Goal: Task Accomplishment & Management: Manage account settings

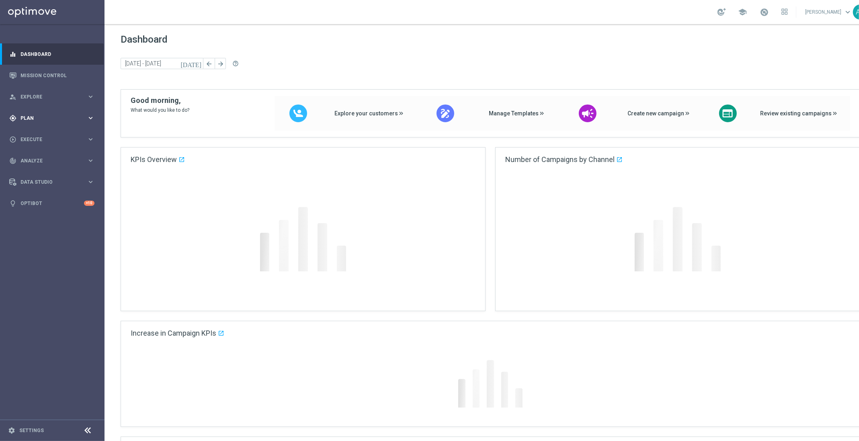
click at [45, 115] on div "gps_fixed Plan" at bounding box center [48, 118] width 78 height 7
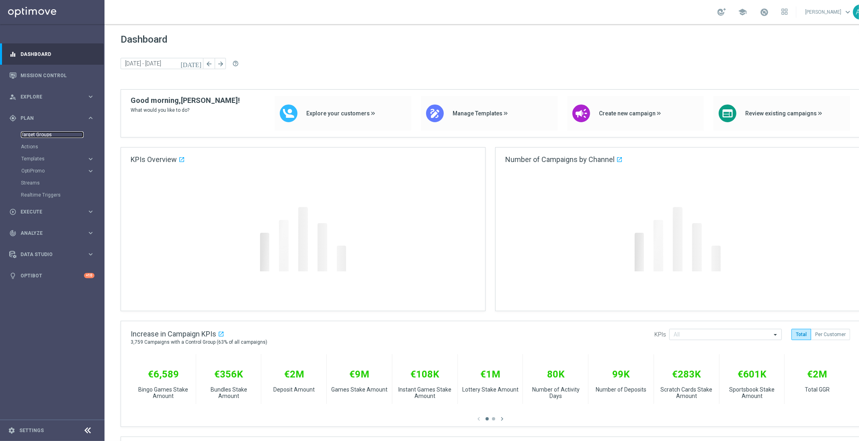
click at [45, 132] on link "Target Groups" at bounding box center [52, 134] width 63 height 6
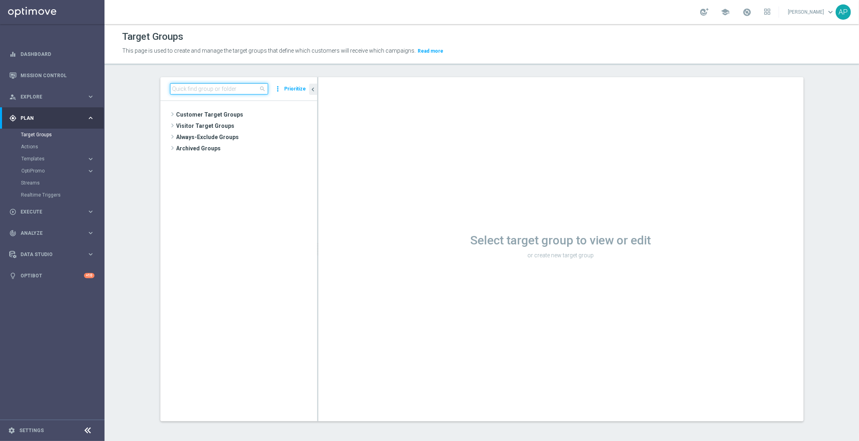
click at [211, 86] on input at bounding box center [219, 88] width 98 height 11
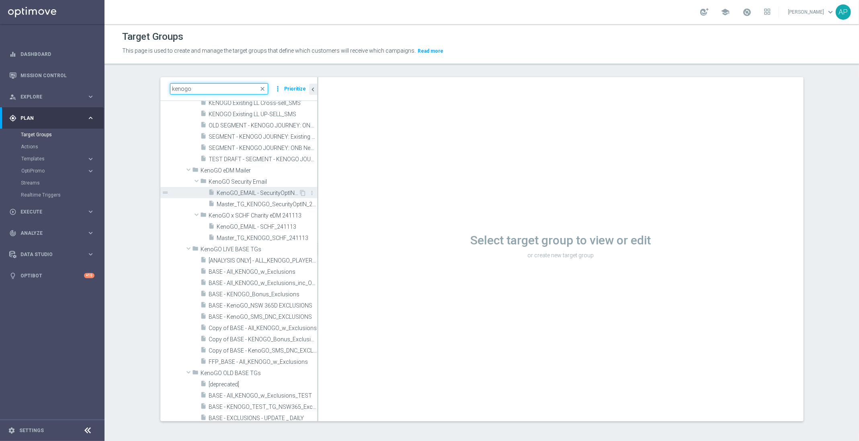
scroll to position [118, 0]
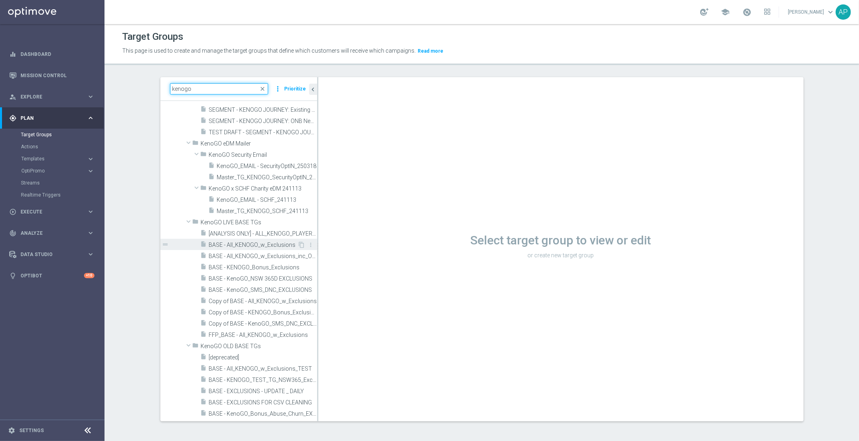
type input "kenogo"
click at [258, 242] on span "BASE - All_KENOGO_w_Exclusions" at bounding box center [253, 245] width 89 height 7
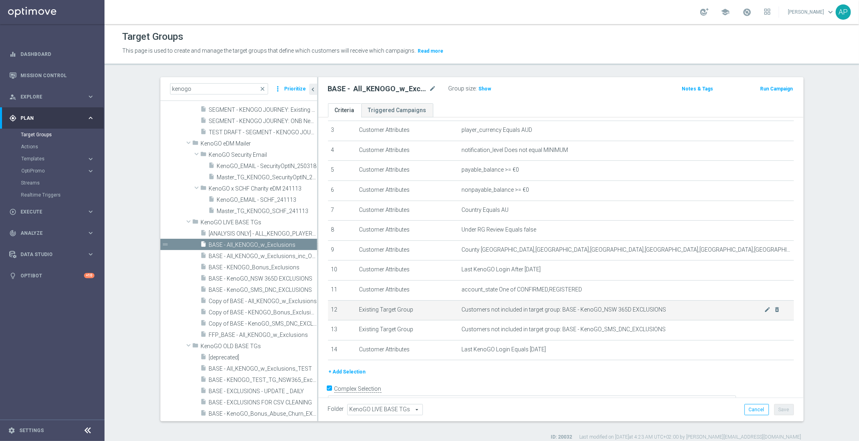
scroll to position [81, 0]
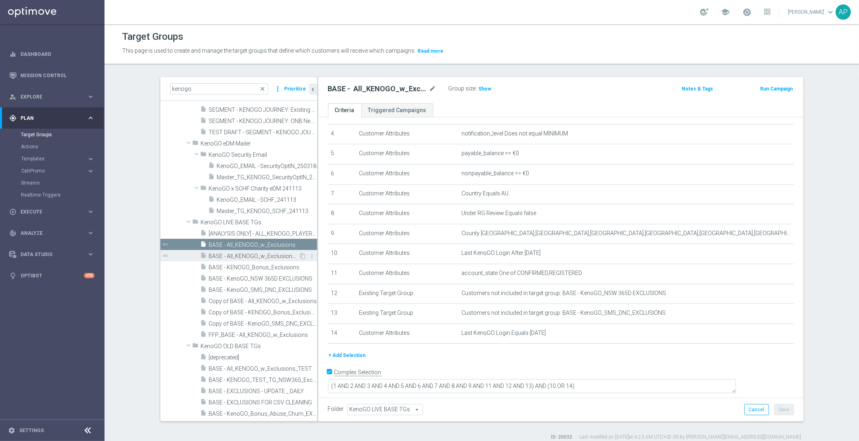
click at [267, 258] on span "BASE - All_KENOGO_w_Exclusions_inc_OPTOUTS" at bounding box center [254, 256] width 90 height 7
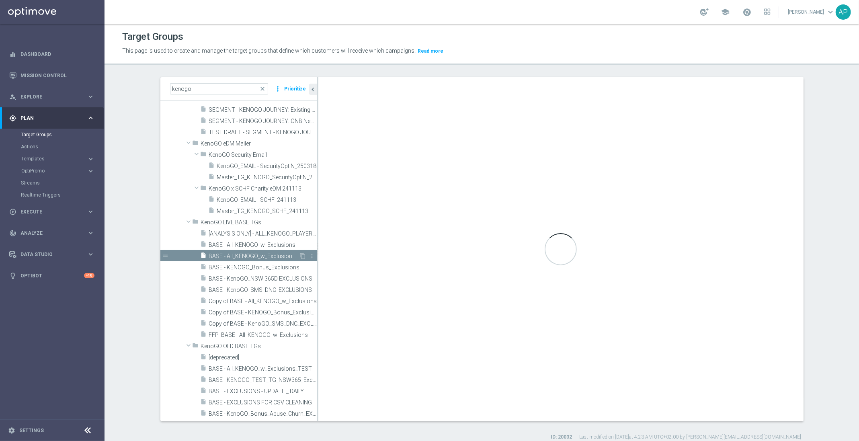
checkbox input "false"
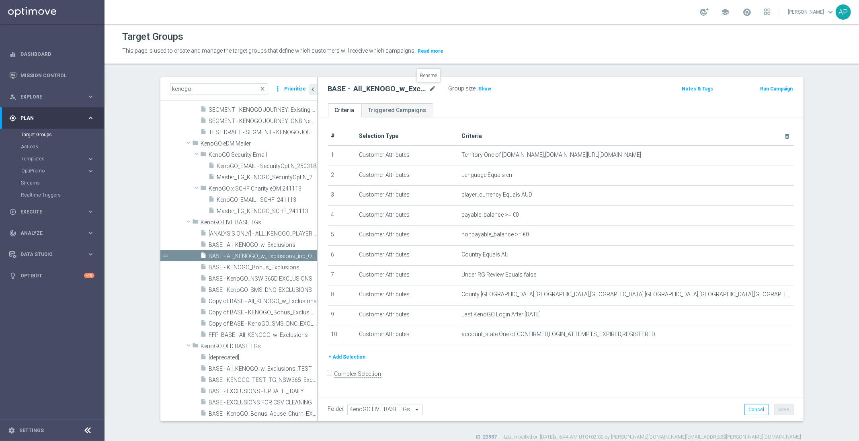
click at [429, 87] on icon "mode_edit" at bounding box center [432, 89] width 7 height 10
click at [766, 336] on icon "mode_edit" at bounding box center [767, 334] width 6 height 6
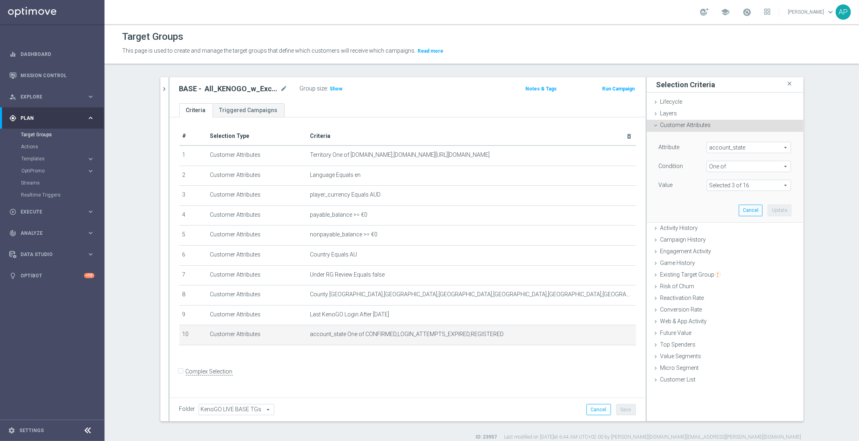
click at [739, 181] on span at bounding box center [749, 185] width 84 height 10
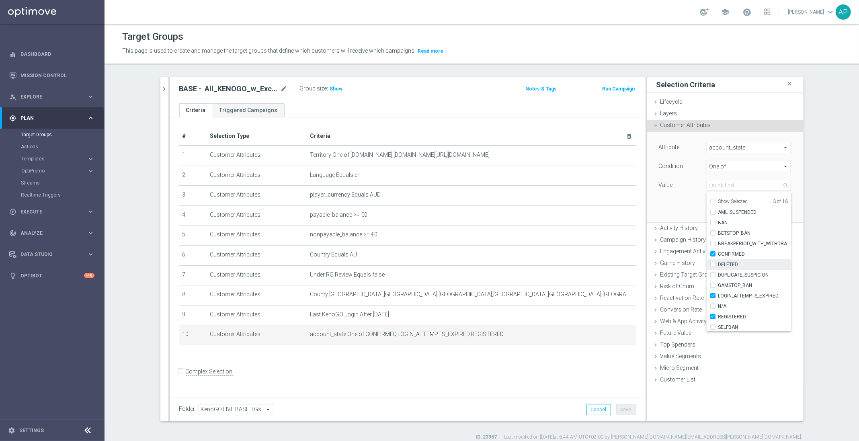
scroll to position [15, 0]
click at [713, 294] on input "LOGIN_ATTEMPTS_EXPIRED" at bounding box center [715, 294] width 5 height 5
checkbox input "false"
type input "Selected 2 of 16"
click at [673, 211] on div "Attribute account_state account_state arrow_drop_down search Condition One of O…" at bounding box center [725, 177] width 145 height 90
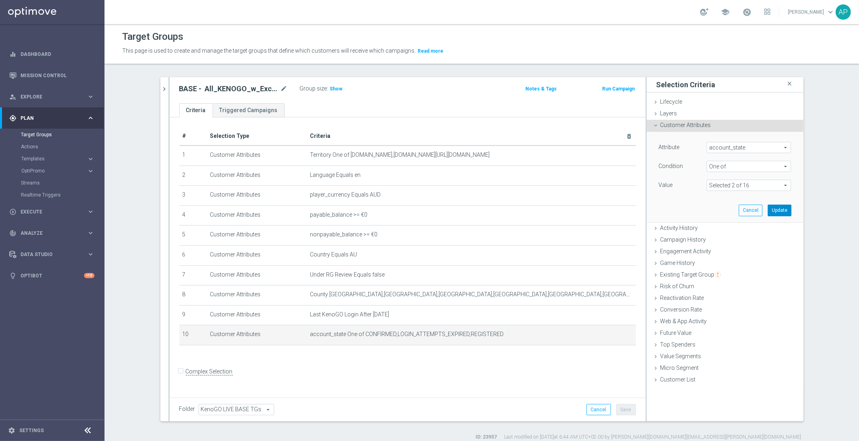
click at [784, 213] on button "Update" at bounding box center [780, 210] width 24 height 11
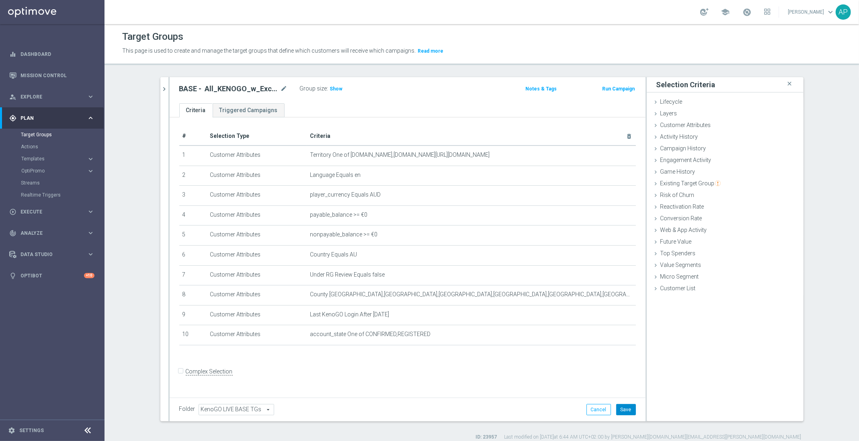
click at [621, 406] on button "Save" at bounding box center [626, 409] width 20 height 11
click at [281, 90] on icon "mode_edit" at bounding box center [284, 89] width 7 height 10
click at [161, 93] on icon "chevron_right" at bounding box center [165, 89] width 8 height 8
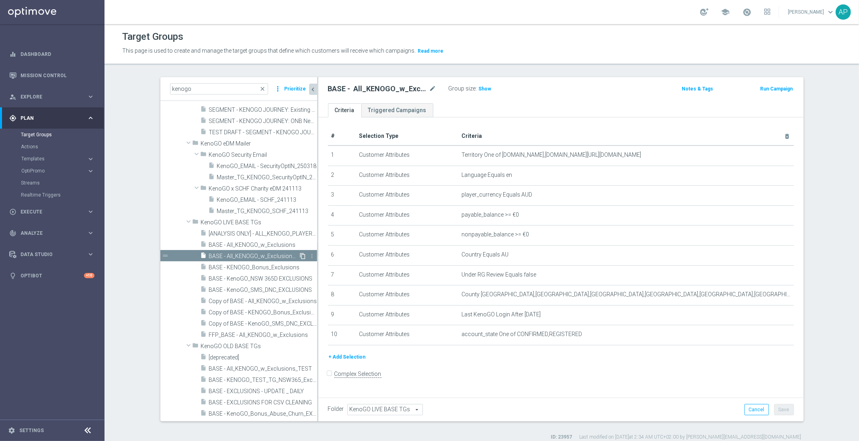
click at [300, 255] on icon "content_copy" at bounding box center [303, 256] width 6 height 6
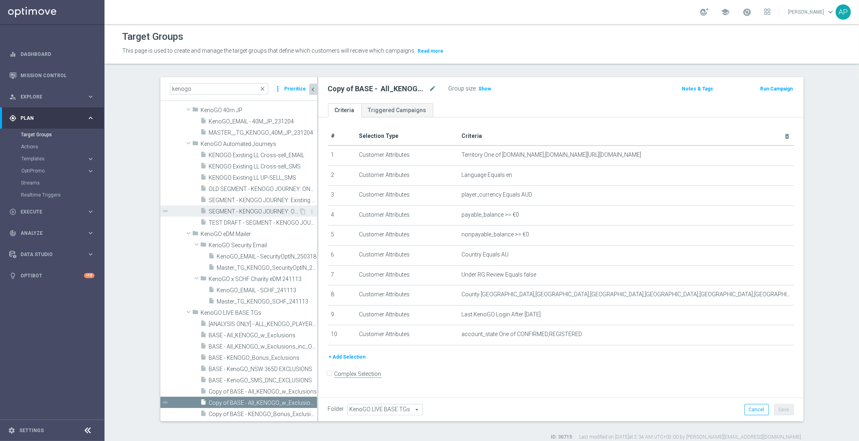
scroll to position [219, 0]
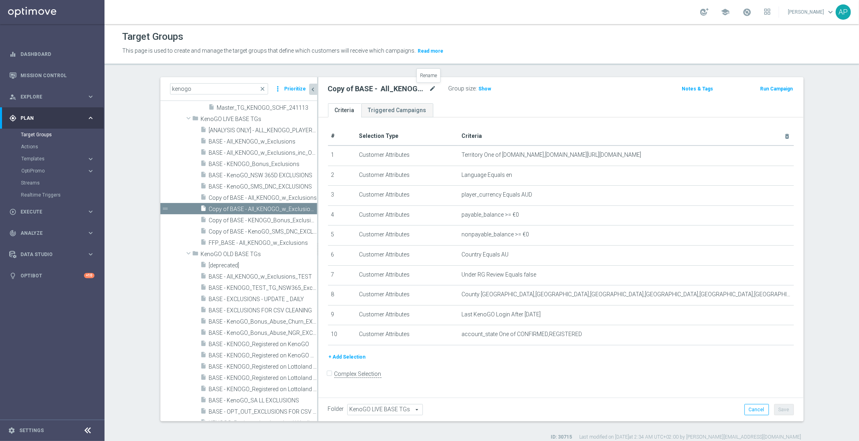
click at [429, 89] on icon "mode_edit" at bounding box center [432, 89] width 7 height 10
click at [428, 92] on input "Copy of BASE - All_KENOGO_w_Exclusions_inc_OPTOUTS" at bounding box center [382, 89] width 109 height 11
drag, startPoint x: 330, startPoint y: 92, endPoint x: 201, endPoint y: 79, distance: 129.6
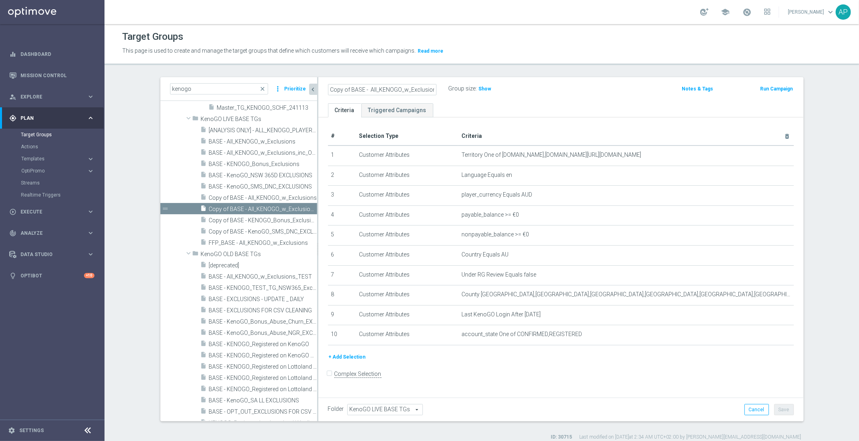
click at [201, 79] on as-split "kenogo close more_vert Prioritize Customer Target Groups library_add create_new…" at bounding box center [481, 249] width 643 height 344
click at [352, 91] on input "Copy of BASE - All_KENOGO_w_Exclusions_inc_OPTOUTS" at bounding box center [382, 89] width 109 height 11
drag, startPoint x: 347, startPoint y: 88, endPoint x: 213, endPoint y: 87, distance: 134.2
click at [213, 87] on as-split "kenogo close more_vert Prioritize Customer Target Groups library_add create_new…" at bounding box center [481, 249] width 643 height 344
click at [351, 91] on input "BASE - All_KENOGO_w_Exclusions_inc_OPTOUTS" at bounding box center [382, 89] width 109 height 11
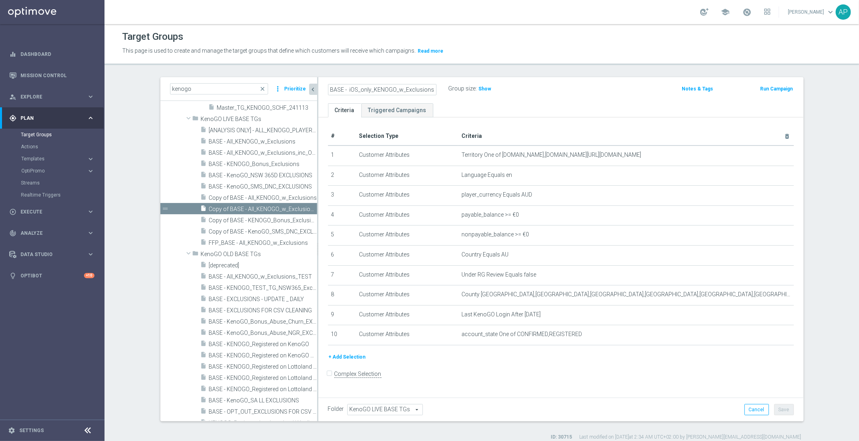
click at [354, 88] on input "BASE - iOS_only_KENOGO_w_Exclusions_inc_OPTOUTS" at bounding box center [382, 89] width 109 height 11
type input "BASE - app_only_KENOGO_w_Exclusions_inc_OPTOUTS"
click at [696, 367] on div "+ Add Selection" at bounding box center [561, 359] width 478 height 15
click at [352, 359] on button "+ Add Selection" at bounding box center [347, 356] width 39 height 9
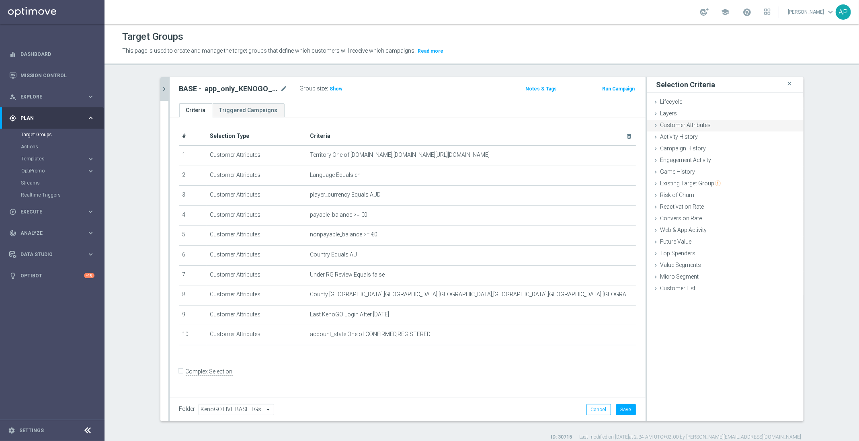
click at [688, 128] on span "Customer Attributes" at bounding box center [685, 125] width 51 height 6
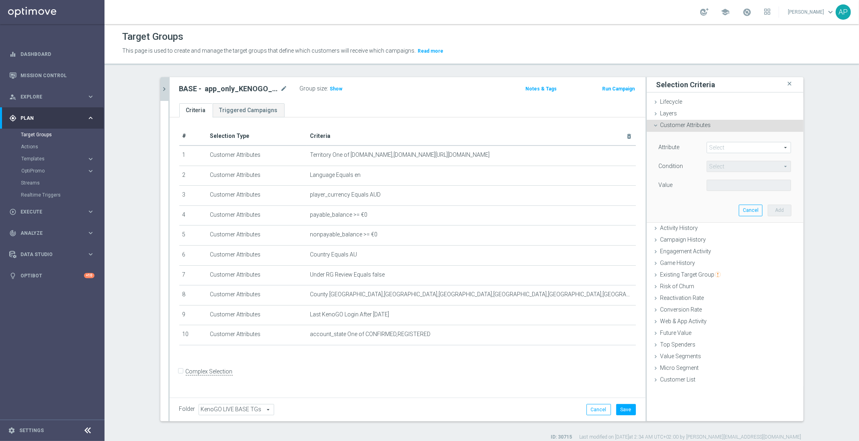
click at [733, 147] on span at bounding box center [749, 147] width 84 height 10
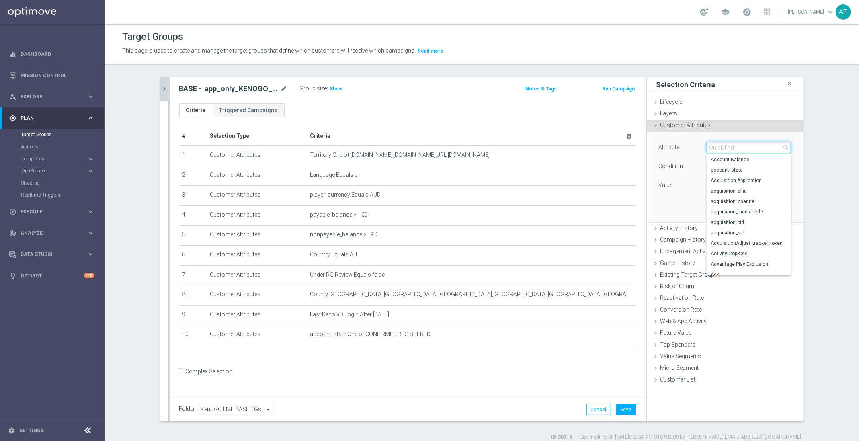
click at [733, 147] on input "search" at bounding box center [749, 147] width 84 height 11
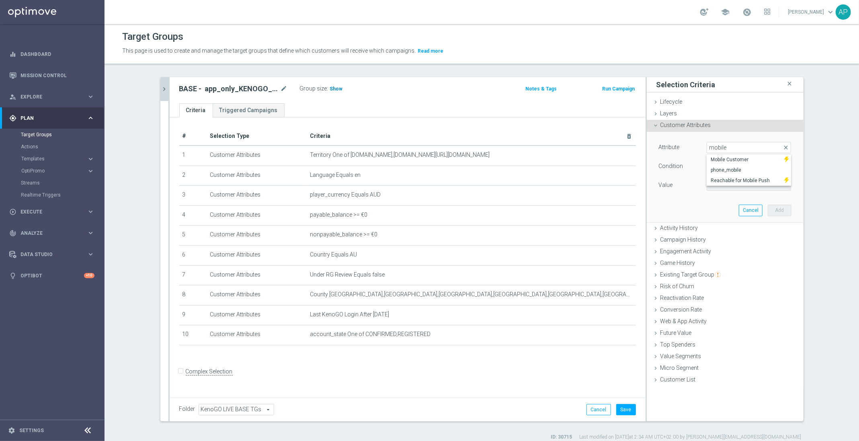
click at [330, 88] on span "Show" at bounding box center [336, 89] width 13 height 6
click at [740, 147] on span at bounding box center [749, 147] width 84 height 10
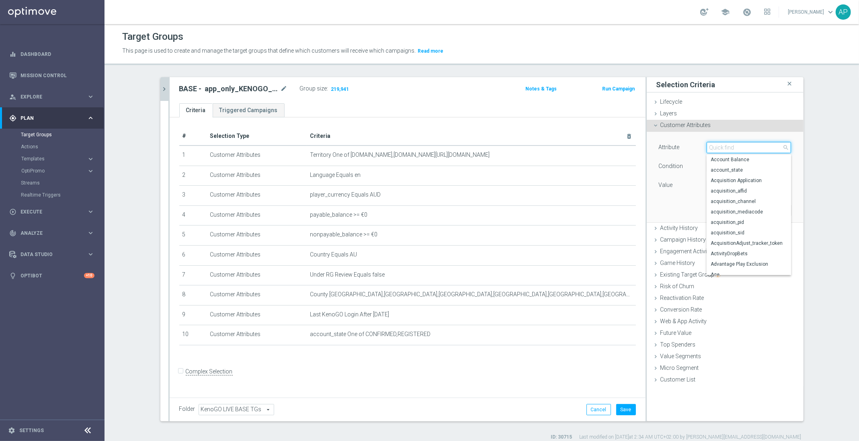
click at [740, 147] on input "search" at bounding box center [749, 147] width 84 height 11
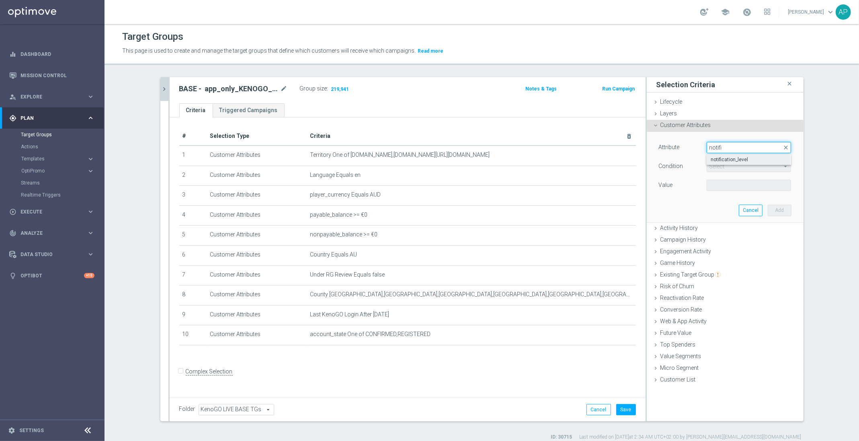
type input "notifi"
click at [725, 159] on span "notification_level" at bounding box center [749, 159] width 76 height 6
type input "notification_level"
type input "Equals"
click at [727, 184] on span at bounding box center [749, 185] width 84 height 10
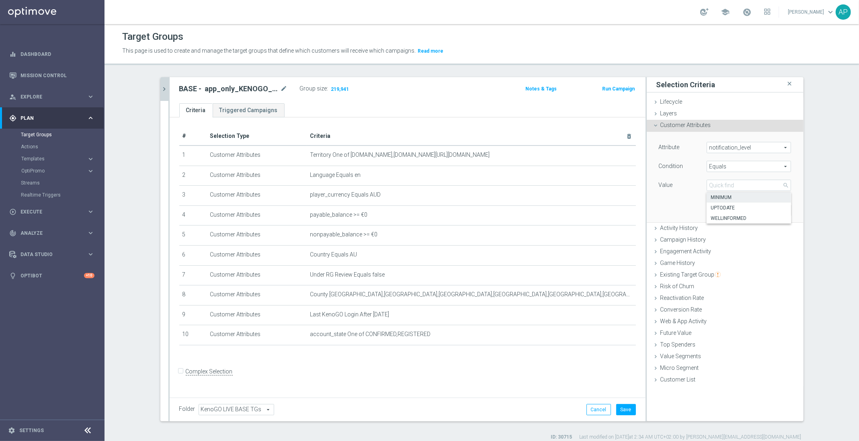
click at [730, 197] on span "MINIMUM" at bounding box center [749, 197] width 76 height 6
type input "MINIMUM"
click at [783, 209] on button "Add" at bounding box center [780, 210] width 24 height 11
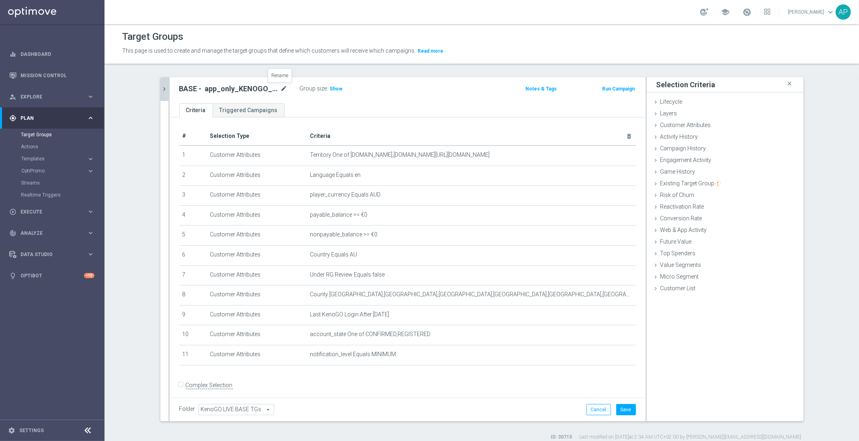
click at [282, 89] on icon "mode_edit" at bounding box center [284, 89] width 7 height 10
click at [280, 90] on input "BASE - app_only_KENOGO_w_Exclusions_inc_OPTOUTS" at bounding box center [233, 89] width 109 height 11
click at [253, 90] on input "BASE - app_only_KENOGO_w_Exclusions_inc_OPTOUTS" at bounding box center [233, 89] width 109 height 11
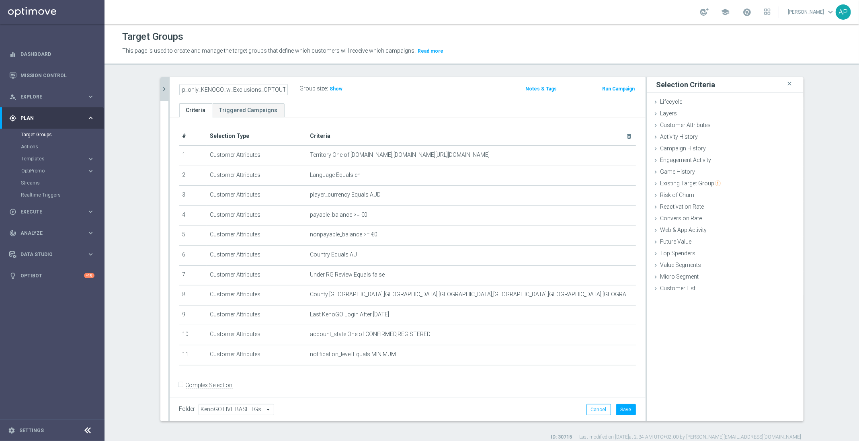
click at [281, 88] on input "BASE - app_only_KENOGO_w_Exclusions_OPTOUTS" at bounding box center [233, 89] width 109 height 11
drag, startPoint x: 231, startPoint y: 89, endPoint x: 165, endPoint y: 80, distance: 66.8
click at [170, 80] on div "BASE - app_only_KENOGO_w_Exclusions_OPTOUTS_only Group size : Show Notes & Tags…" at bounding box center [408, 90] width 476 height 26
type input "BASE - app_only_KENOGO_w_Exclusions_OPTOUTS_only"
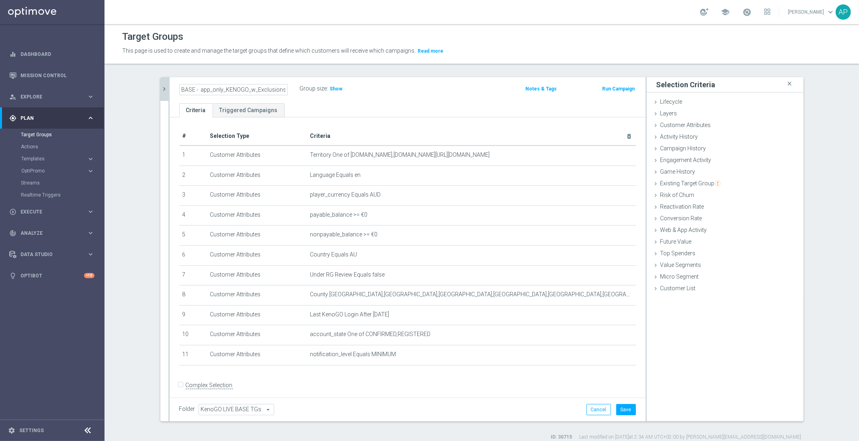
click at [342, 108] on ul "Criteria Triggered Campaigns" at bounding box center [408, 110] width 476 height 14
click at [335, 87] on span "Show" at bounding box center [336, 89] width 13 height 6
click at [677, 126] on span "Customer Attributes" at bounding box center [685, 125] width 51 height 6
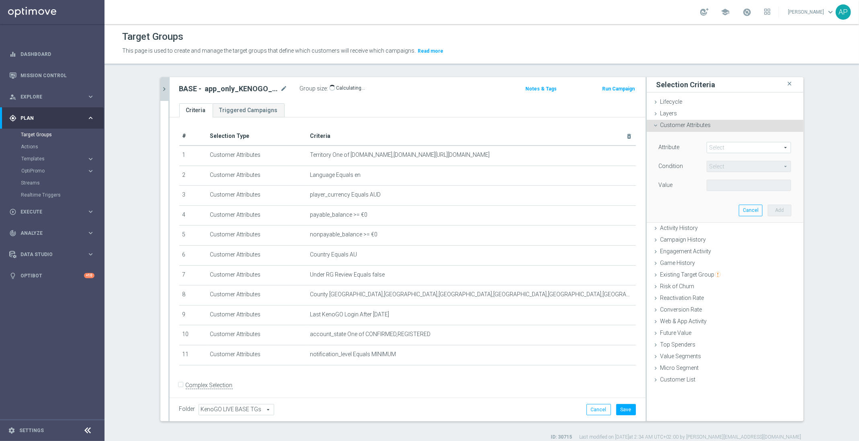
click at [759, 152] on span at bounding box center [749, 147] width 84 height 10
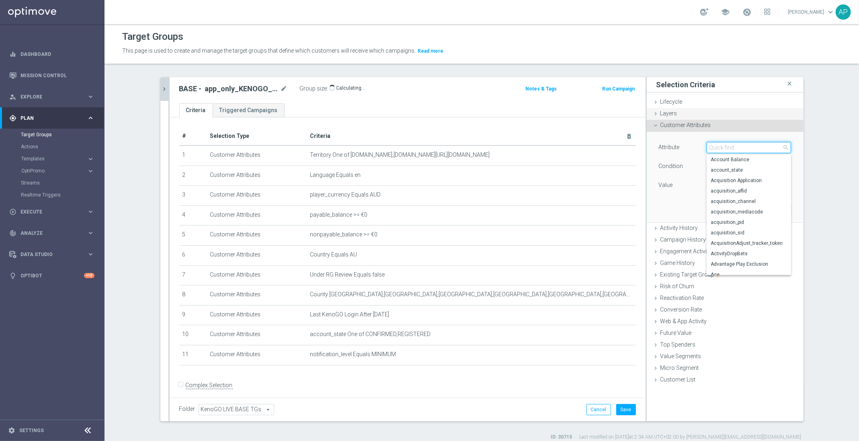
drag, startPoint x: 759, startPoint y: 152, endPoint x: 753, endPoint y: 116, distance: 35.9
click at [753, 116] on ul "Lifecycle done Cancel Add Layers done Cancel Add Customer Attributes done" at bounding box center [725, 240] width 157 height 289
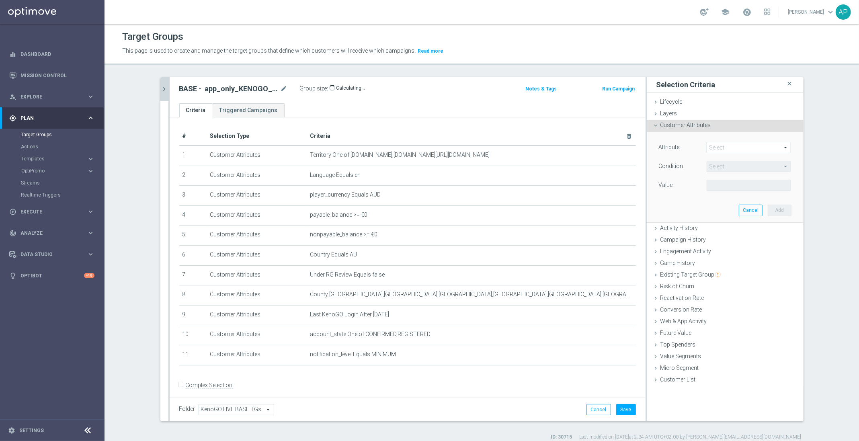
click at [729, 150] on span at bounding box center [749, 147] width 84 height 10
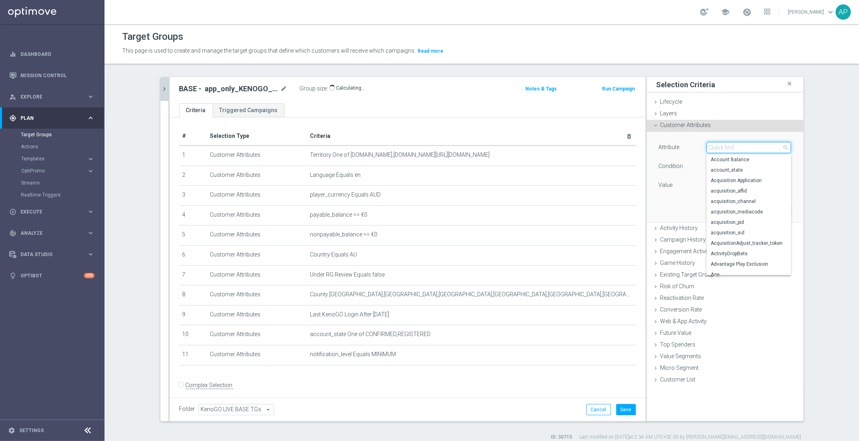
click at [729, 151] on input "search" at bounding box center [749, 147] width 84 height 11
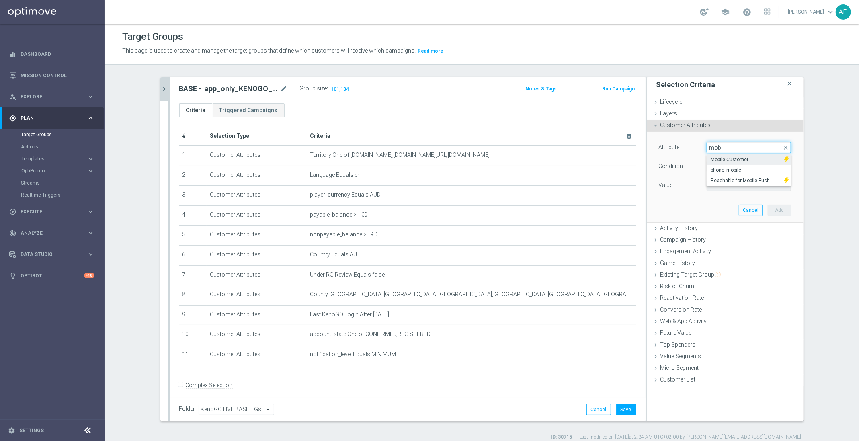
type input "mobil"
click at [739, 159] on span "Mobile Customer" at bounding box center [746, 159] width 70 height 6
type input "Mobile Customer"
type input "Equals"
click at [731, 183] on span at bounding box center [749, 185] width 84 height 10
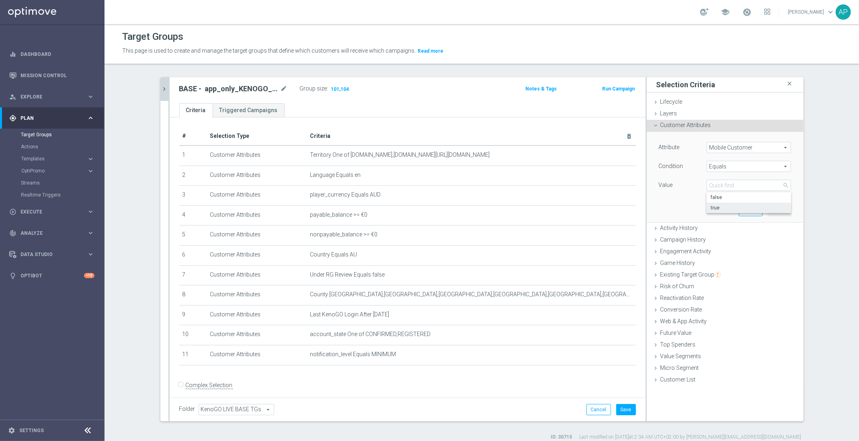
click at [731, 208] on span "true" at bounding box center [749, 208] width 76 height 6
type input "true"
click at [780, 206] on button "Add" at bounding box center [780, 210] width 24 height 11
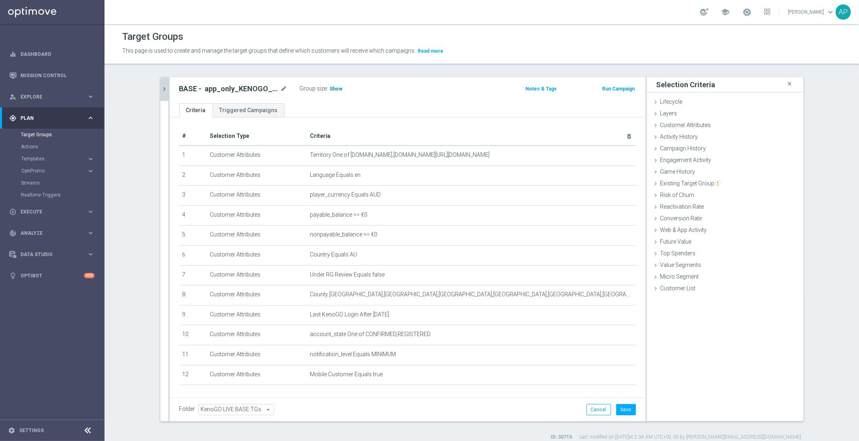
click at [329, 93] on h3 "Show" at bounding box center [336, 88] width 14 height 9
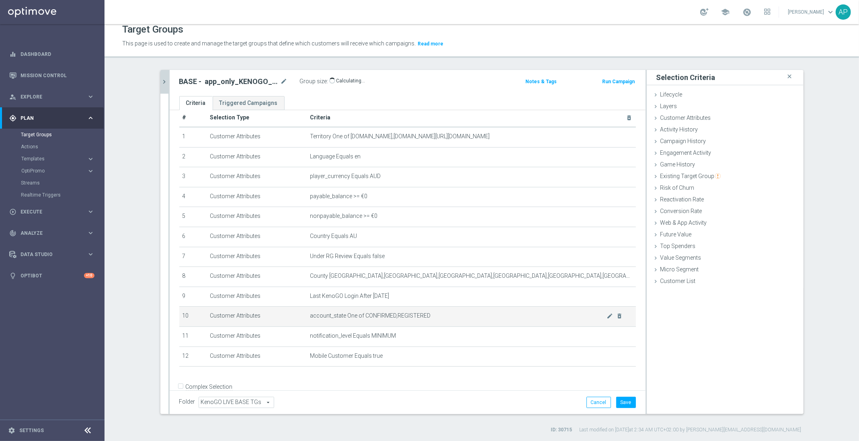
scroll to position [31, 0]
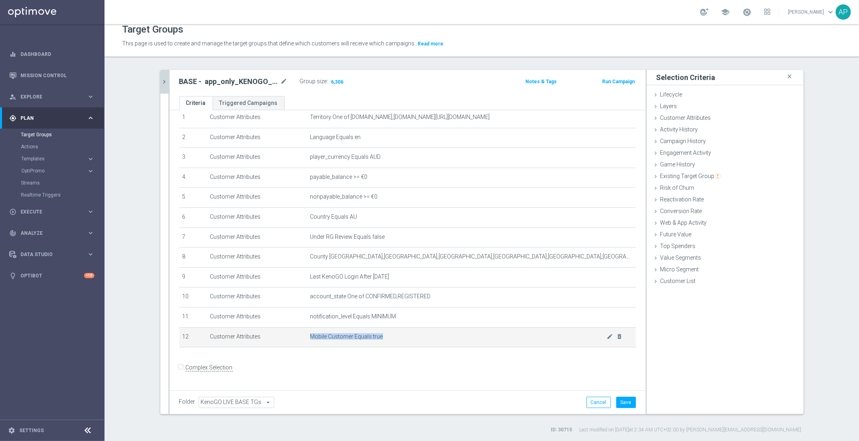
drag, startPoint x: 303, startPoint y: 341, endPoint x: 379, endPoint y: 340, distance: 75.2
click at [379, 340] on span "Mobile Customer Equals true" at bounding box center [458, 336] width 297 height 7
click at [376, 340] on span "Mobile Customer Equals true" at bounding box center [458, 336] width 297 height 7
click at [606, 340] on icon "mode_edit" at bounding box center [609, 336] width 6 height 6
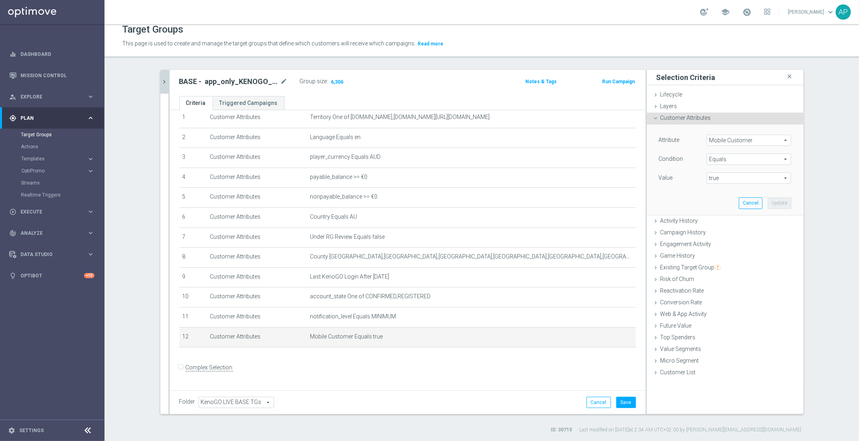
click at [743, 134] on div "Attribute Mobile Customer Mobile Customer arrow_drop_down search Condition Equa…" at bounding box center [725, 170] width 145 height 90
click at [745, 139] on span "Mobile Customer" at bounding box center [749, 140] width 84 height 10
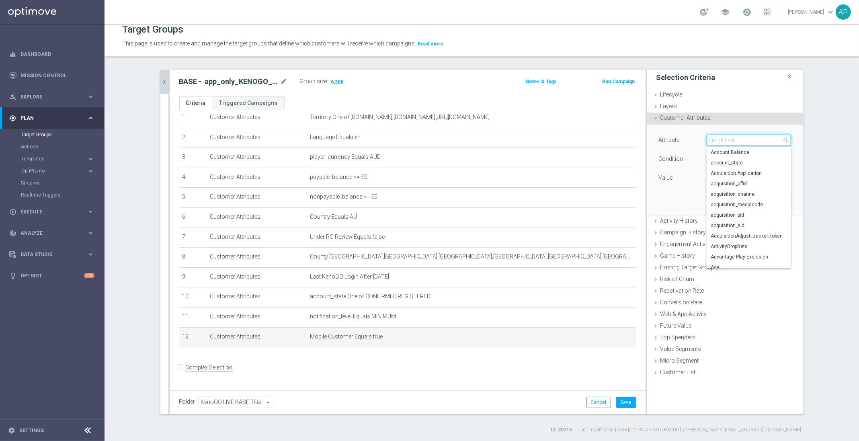
click at [720, 139] on input "search" at bounding box center [749, 140] width 84 height 11
click at [740, 145] on input "m" at bounding box center [749, 140] width 84 height 11
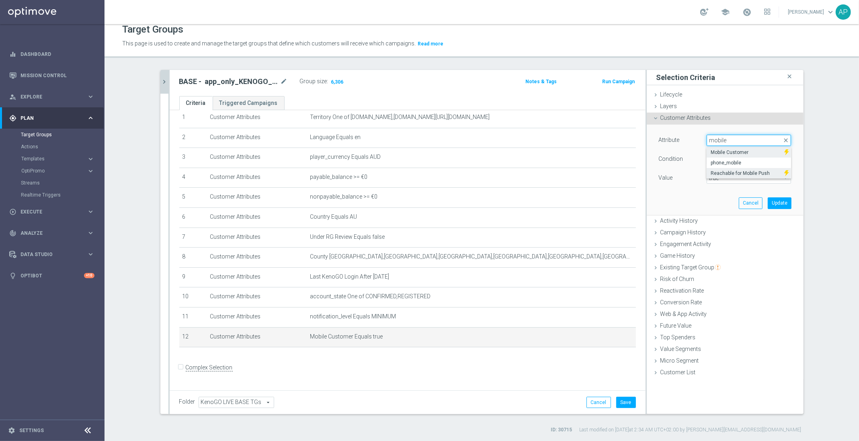
type input "mobile"
click at [749, 173] on span "Reachable for Mobile Push" at bounding box center [746, 173] width 70 height 6
type input "Reachable for Mobile Push"
click at [732, 182] on span "true" at bounding box center [749, 178] width 84 height 10
click at [726, 199] on span "true" at bounding box center [749, 200] width 76 height 6
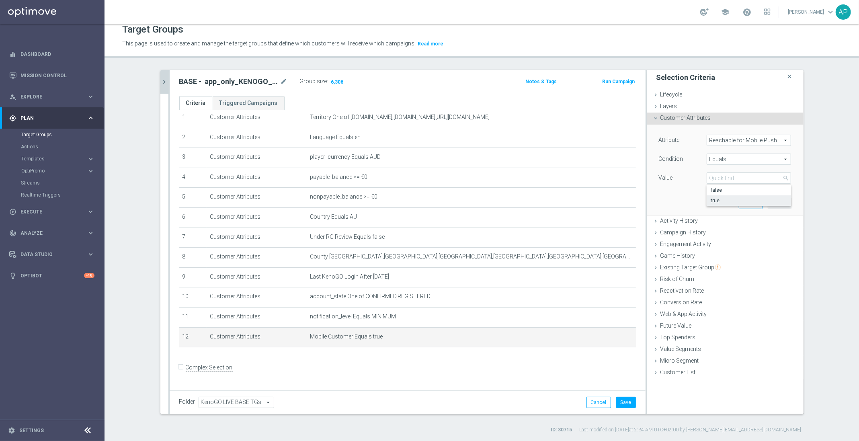
type input "true"
click at [778, 205] on button "Update" at bounding box center [780, 202] width 24 height 11
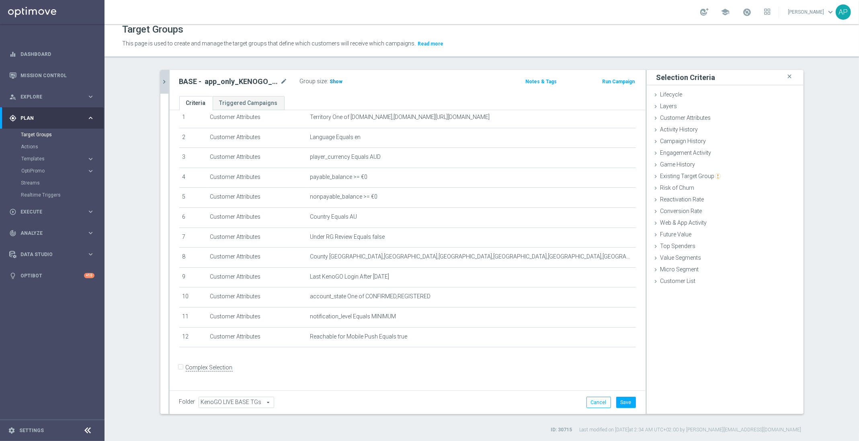
click at [332, 80] on span "Show" at bounding box center [336, 82] width 13 height 6
click at [606, 340] on icon "mode_edit" at bounding box center [609, 336] width 6 height 6
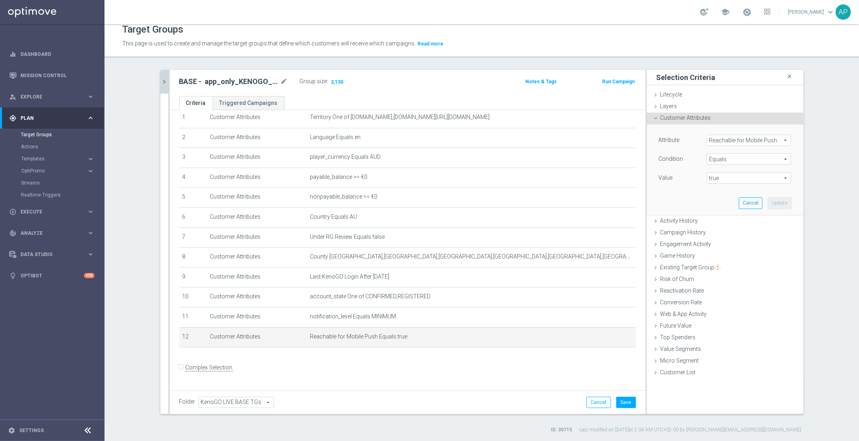
click at [733, 137] on span "Reachable for Mobile Push" at bounding box center [749, 140] width 84 height 10
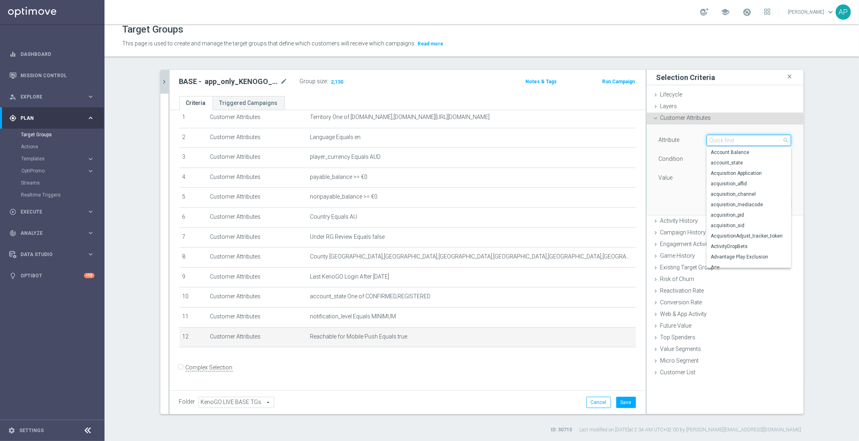
click at [731, 139] on input "search" at bounding box center [749, 140] width 84 height 11
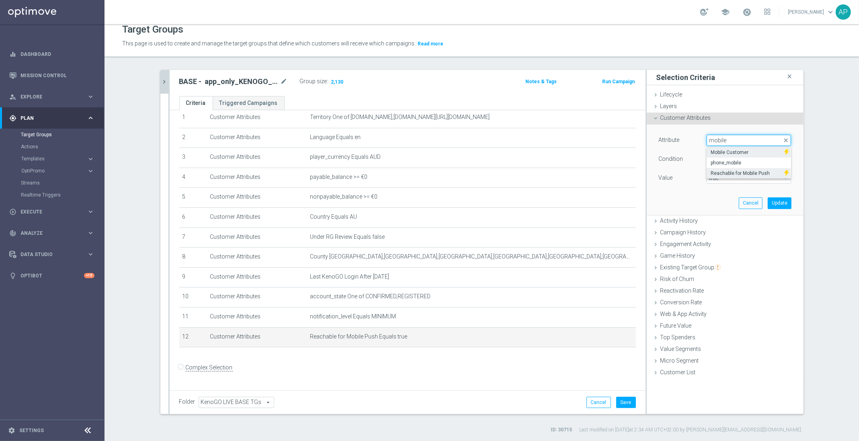
type input "mobile"
click at [724, 154] on span "Mobile Customer" at bounding box center [746, 152] width 70 height 6
type input "Mobile Customer"
click at [721, 183] on div "true Select arrow_drop_down search" at bounding box center [749, 177] width 84 height 11
click at [723, 198] on span "true" at bounding box center [749, 200] width 76 height 6
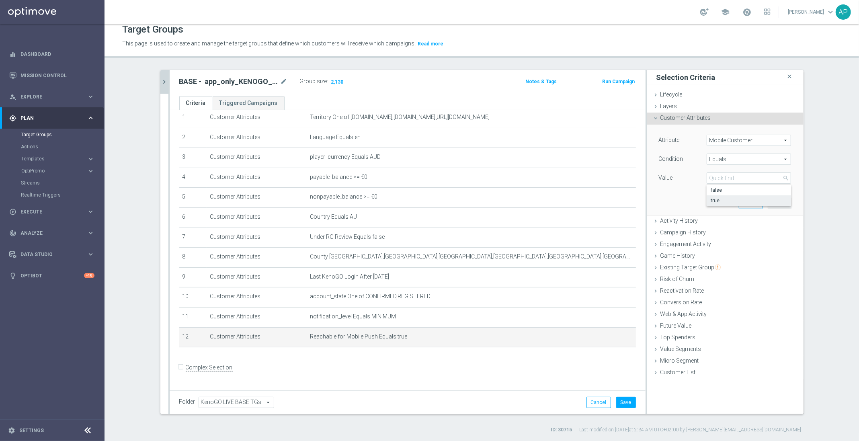
type input "true"
click at [778, 201] on button "Update" at bounding box center [780, 202] width 24 height 11
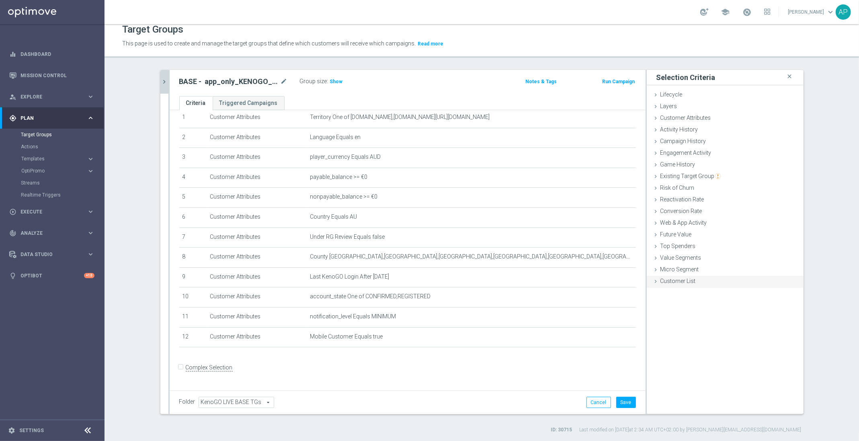
click at [687, 287] on div "Customer List done" at bounding box center [725, 282] width 157 height 12
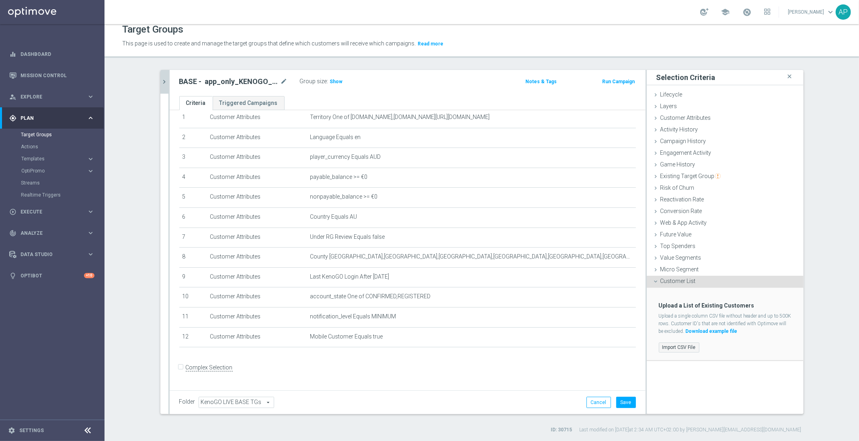
click at [677, 348] on label "Import CSV File" at bounding box center [679, 347] width 41 height 10
click at [0, 0] on input "Import CSV File" at bounding box center [0, 0] width 0 height 0
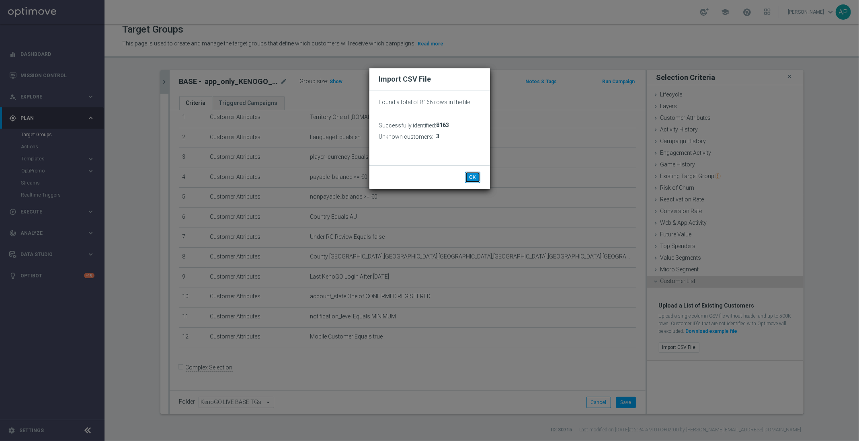
click at [465, 174] on button "OK" at bounding box center [472, 177] width 15 height 11
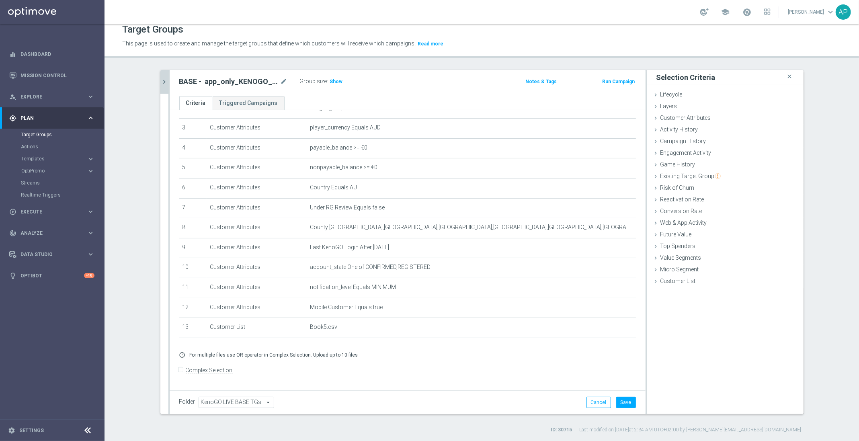
scroll to position [63, 0]
click at [335, 80] on span "Show" at bounding box center [336, 82] width 13 height 6
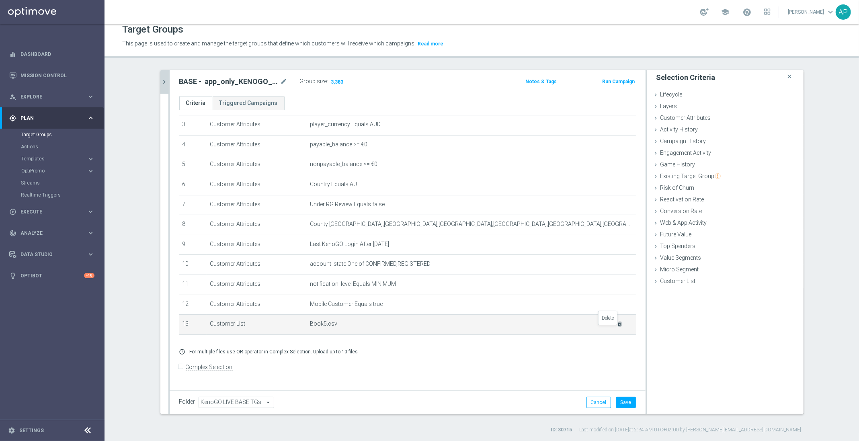
click at [616, 327] on icon "delete_forever" at bounding box center [619, 324] width 6 height 6
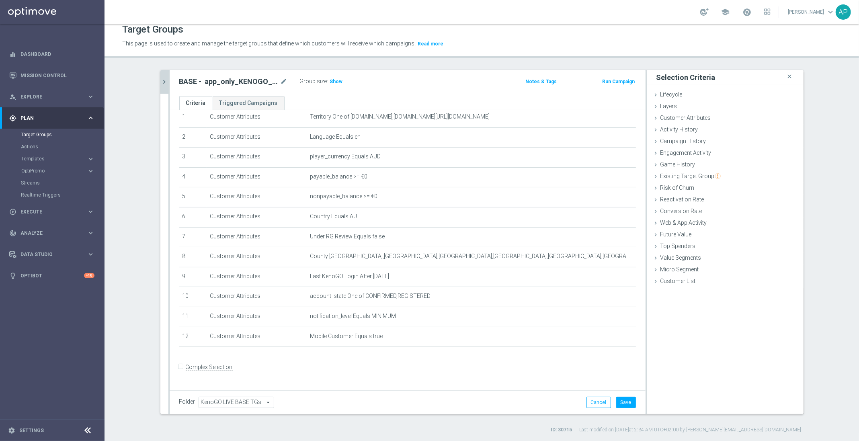
scroll to position [31, 0]
click at [625, 400] on button "Save" at bounding box center [626, 402] width 20 height 11
click at [281, 79] on icon "mode_edit" at bounding box center [284, 82] width 7 height 10
